Goal: Task Accomplishment & Management: Use online tool/utility

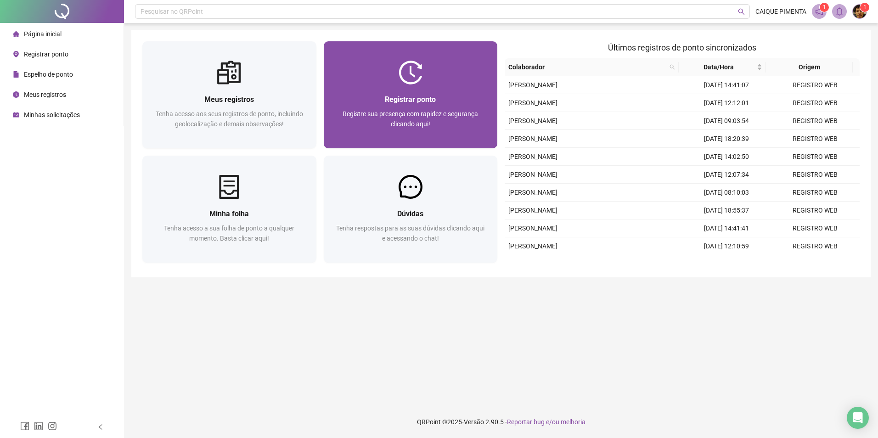
click at [388, 113] on span "Registre sua presença com rapidez e segurança clicando aqui!" at bounding box center [410, 118] width 135 height 17
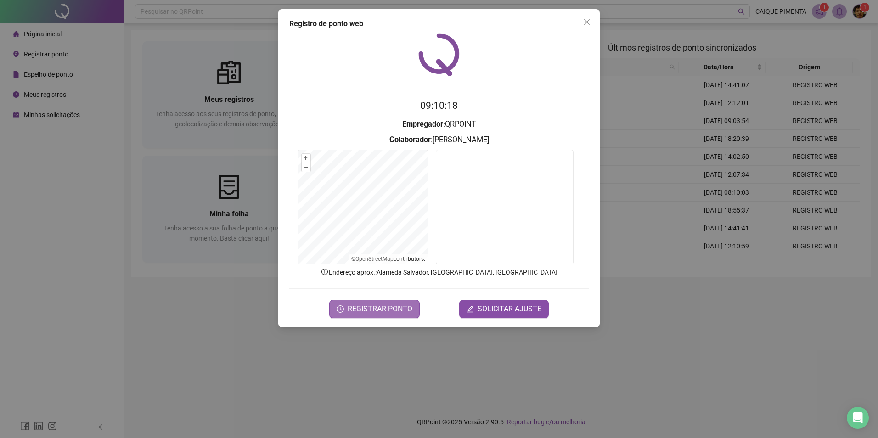
click at [370, 301] on button "REGISTRAR PONTO" at bounding box center [374, 309] width 90 height 18
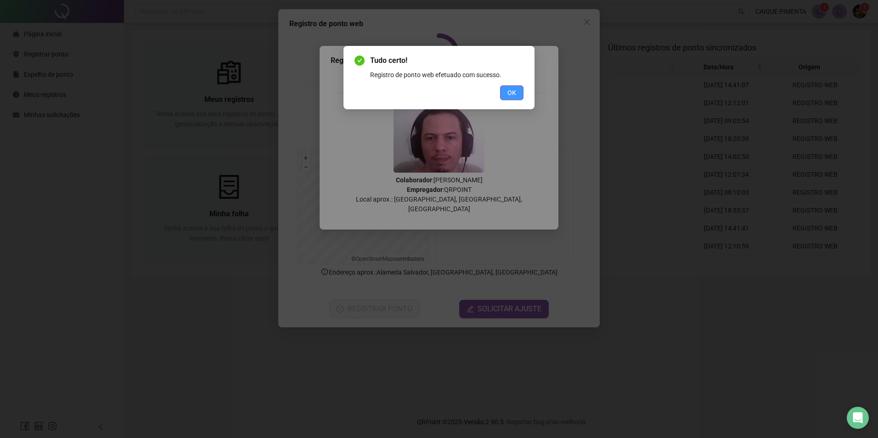
click at [504, 100] on div "Tudo certo! Registro de ponto web efetuado com sucesso. OK" at bounding box center [439, 77] width 191 height 63
click at [512, 91] on span "OK" at bounding box center [511, 93] width 9 height 10
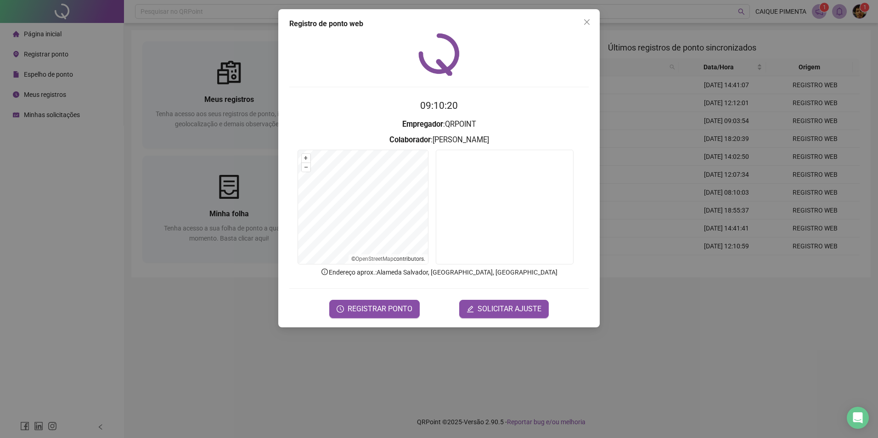
click at [596, 26] on div "Registro de ponto web 09:10:20 Empregador : QRPOINT Colaborador : CAIQUE MARQUE…" at bounding box center [438, 168] width 321 height 318
click at [587, 25] on icon "close" at bounding box center [586, 21] width 7 height 7
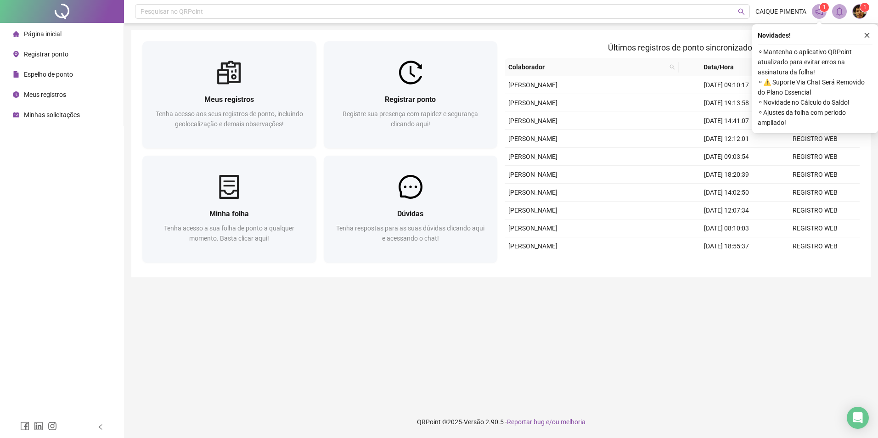
drag, startPoint x: 865, startPoint y: 32, endPoint x: 826, endPoint y: 23, distance: 39.7
click at [865, 32] on button "button" at bounding box center [867, 35] width 11 height 11
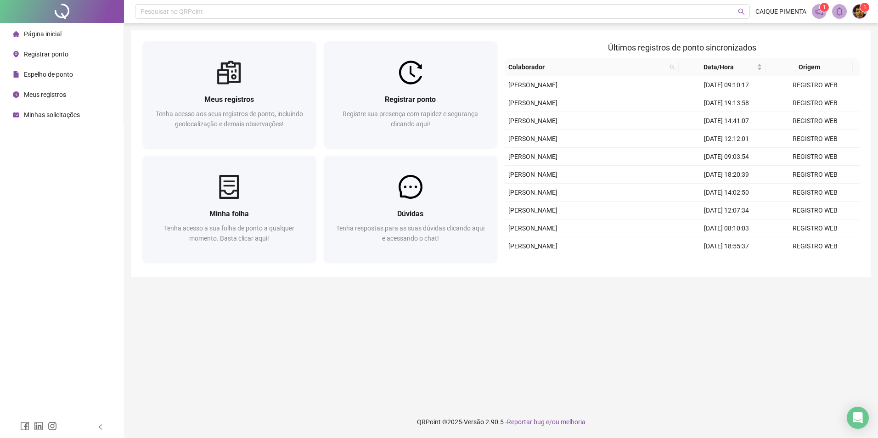
click at [522, 340] on main "Meus registros Tenha acesso aos seus registros de ponto, incluindo geolocalizaç…" at bounding box center [500, 214] width 739 height 368
